Goal: Entertainment & Leisure: Consume media (video, audio)

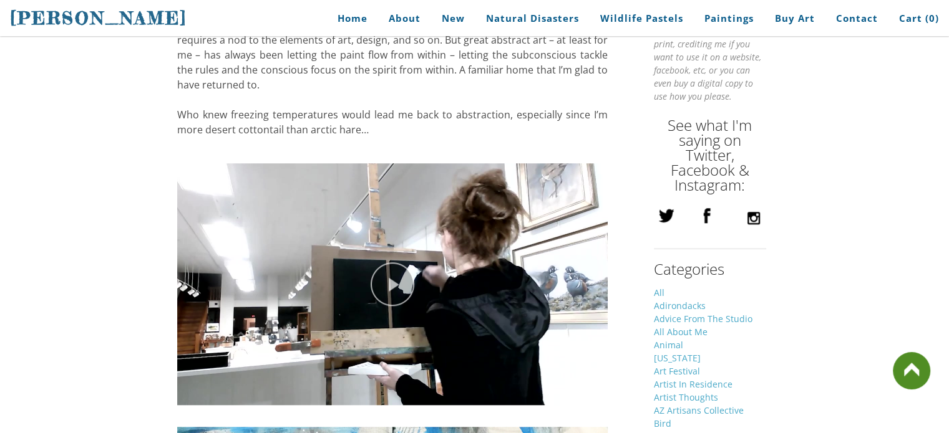
scroll to position [1170, 0]
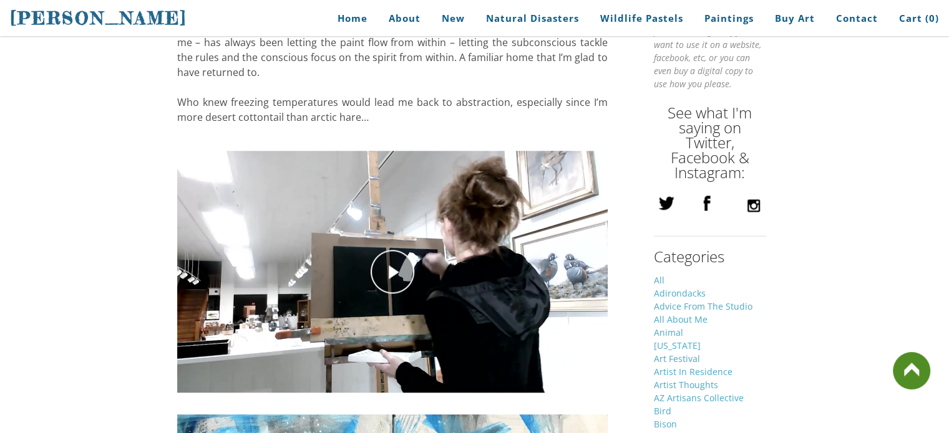
click at [375, 266] on div "play video" at bounding box center [392, 272] width 430 height 261
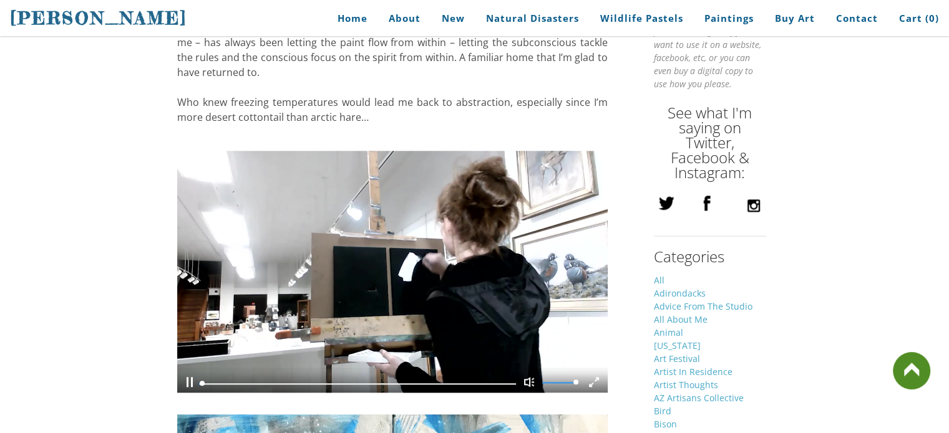
click at [315, 302] on video at bounding box center [392, 272] width 430 height 261
click at [412, 368] on div "Pause Current Time 0:08 / Duration Time 1:56 Remaining Time -1:48 Loaded: 0% Pr…" at bounding box center [392, 380] width 431 height 25
click at [387, 374] on div "Pause Current Time 0:08 / Duration Time 1:56 Remaining Time -1:48 Loaded: 0% Pr…" at bounding box center [392, 380] width 431 height 25
click at [376, 382] on div "Loaded: 0% Progress: 0% 00:00 0:09" at bounding box center [357, 384] width 317 height 4
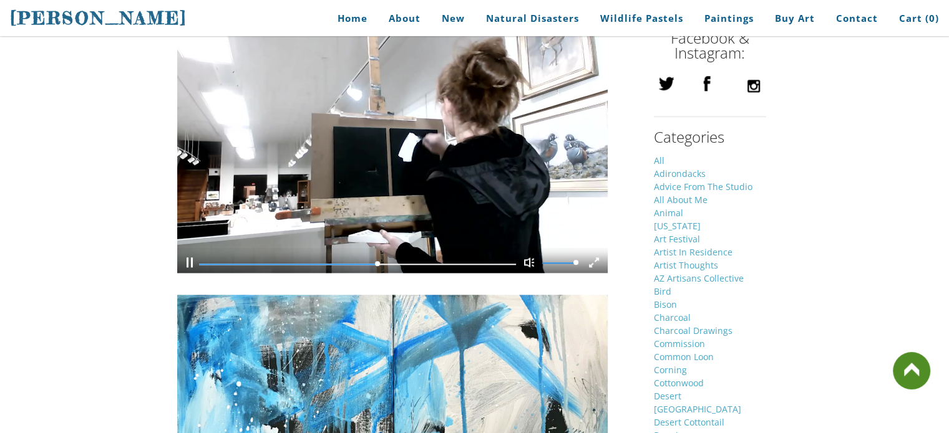
scroll to position [1292, 0]
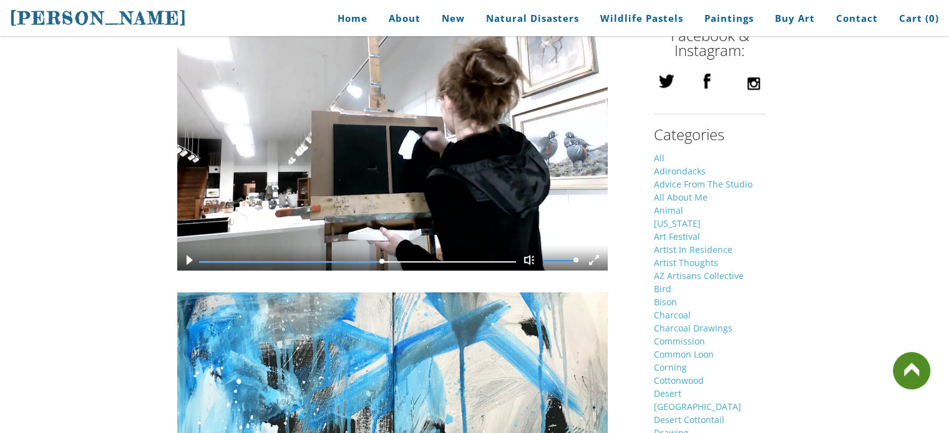
click at [443, 190] on video at bounding box center [392, 149] width 430 height 261
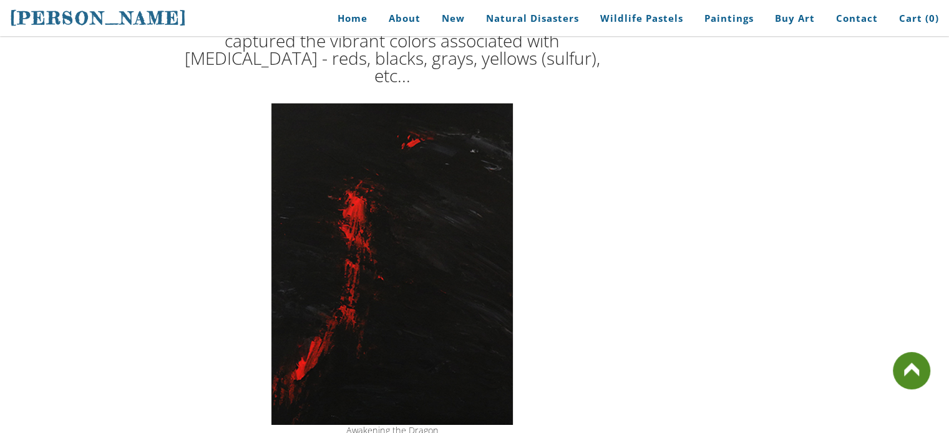
scroll to position [4280, 0]
click at [423, 191] on img at bounding box center [391, 265] width 241 height 322
drag, startPoint x: 452, startPoint y: 225, endPoint x: 476, endPoint y: 248, distance: 34.4
click at [476, 248] on img at bounding box center [391, 265] width 241 height 322
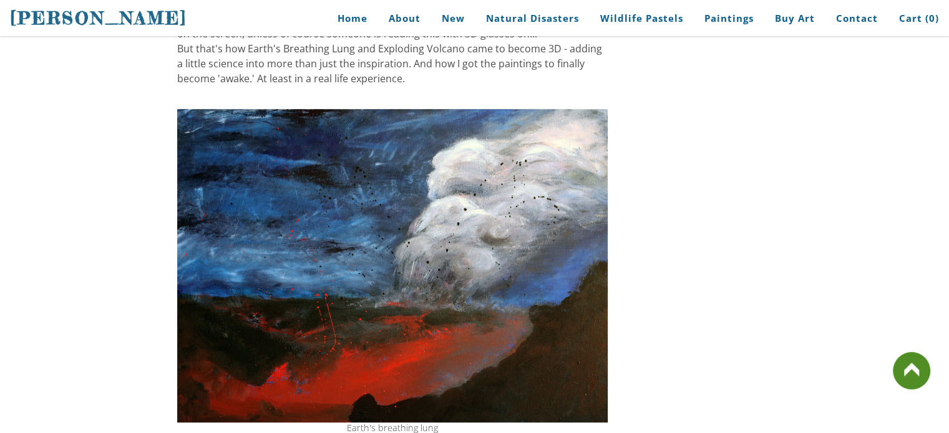
scroll to position [5443, 0]
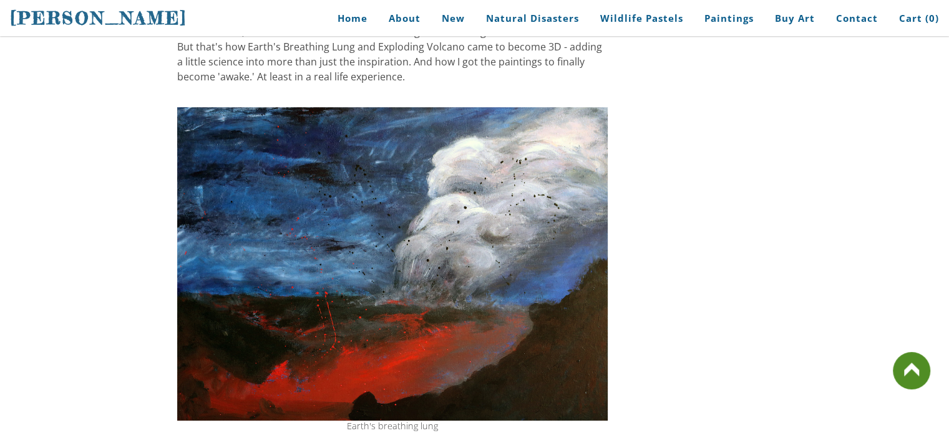
click at [671, 152] on td "Join my newsletter for the latest news * Indicates required field Email * Subsc…" at bounding box center [690, 94] width 163 height 10430
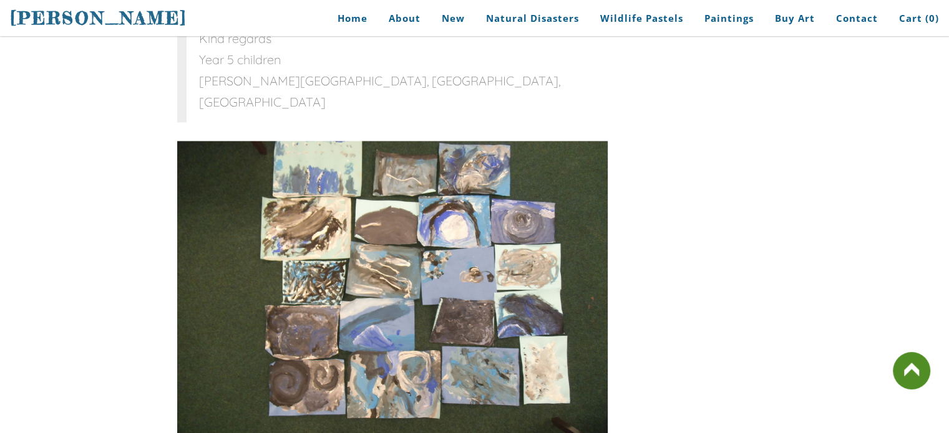
scroll to position [6905, 0]
